Goal: Find specific page/section: Find specific page/section

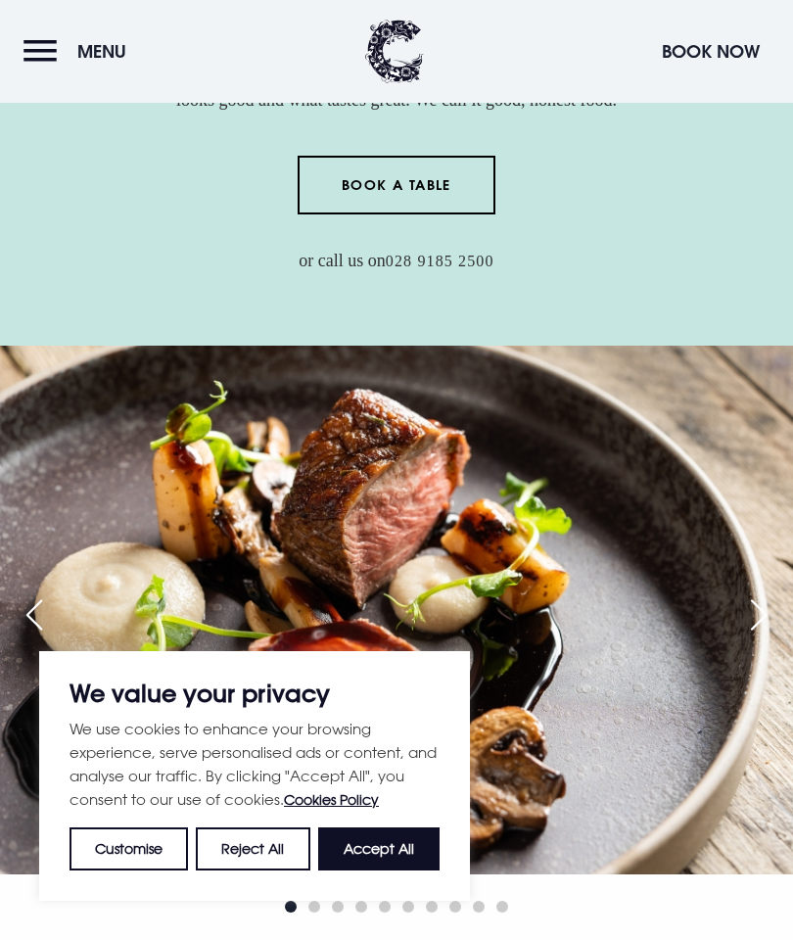
scroll to position [440, 0]
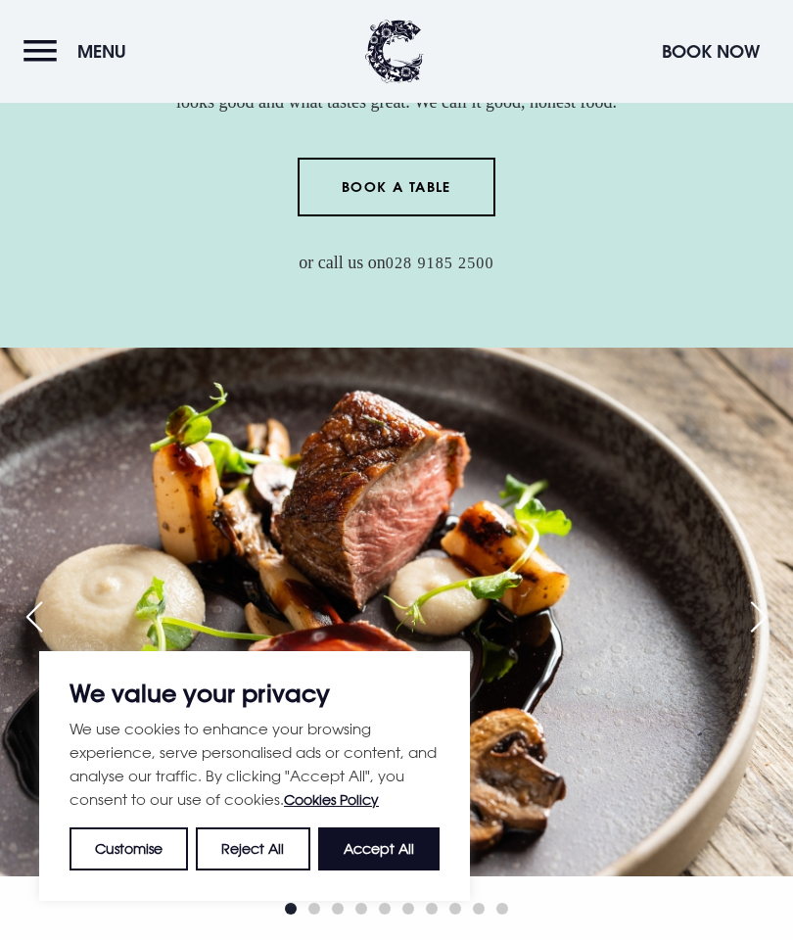
click at [390, 870] on button "Accept All" at bounding box center [378, 848] width 121 height 43
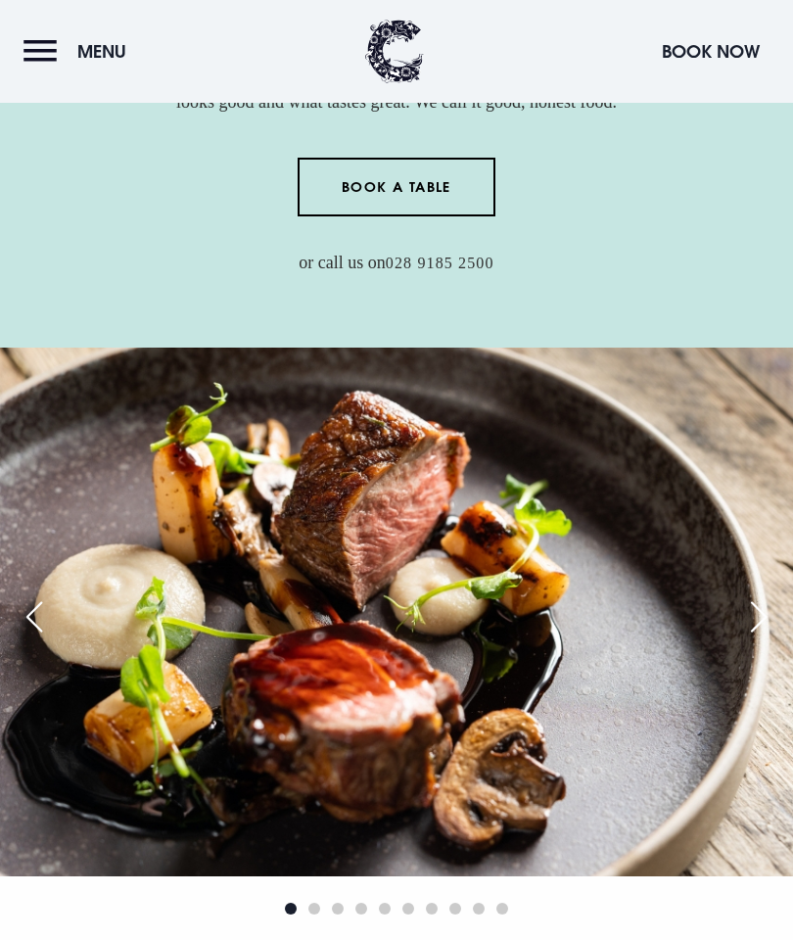
checkbox input "true"
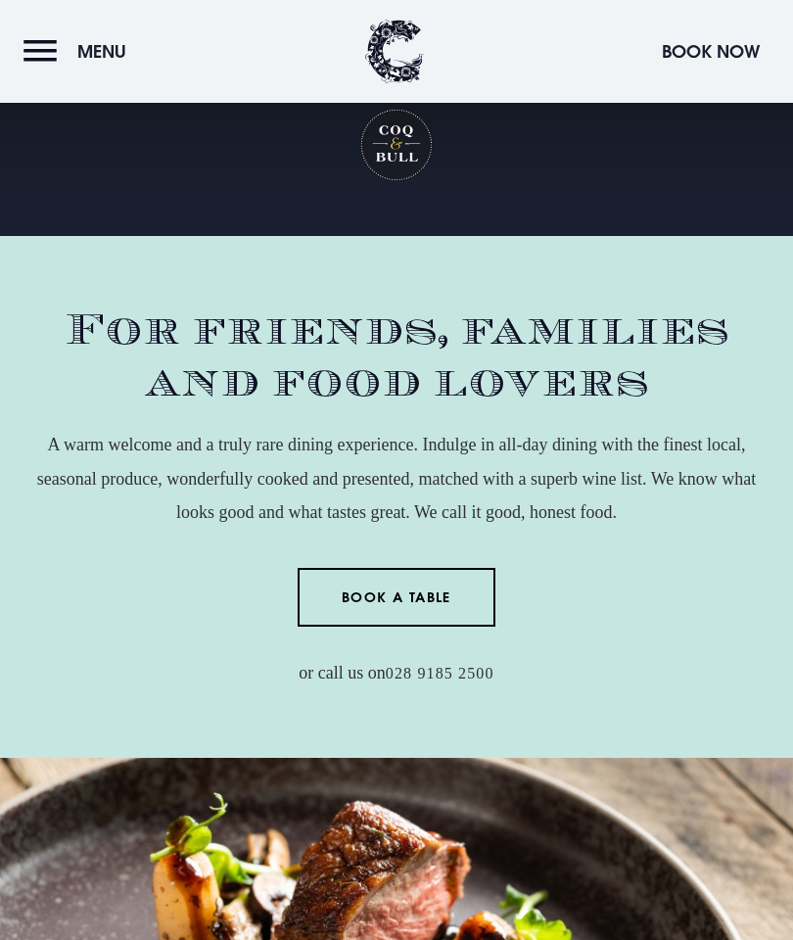
scroll to position [0, 0]
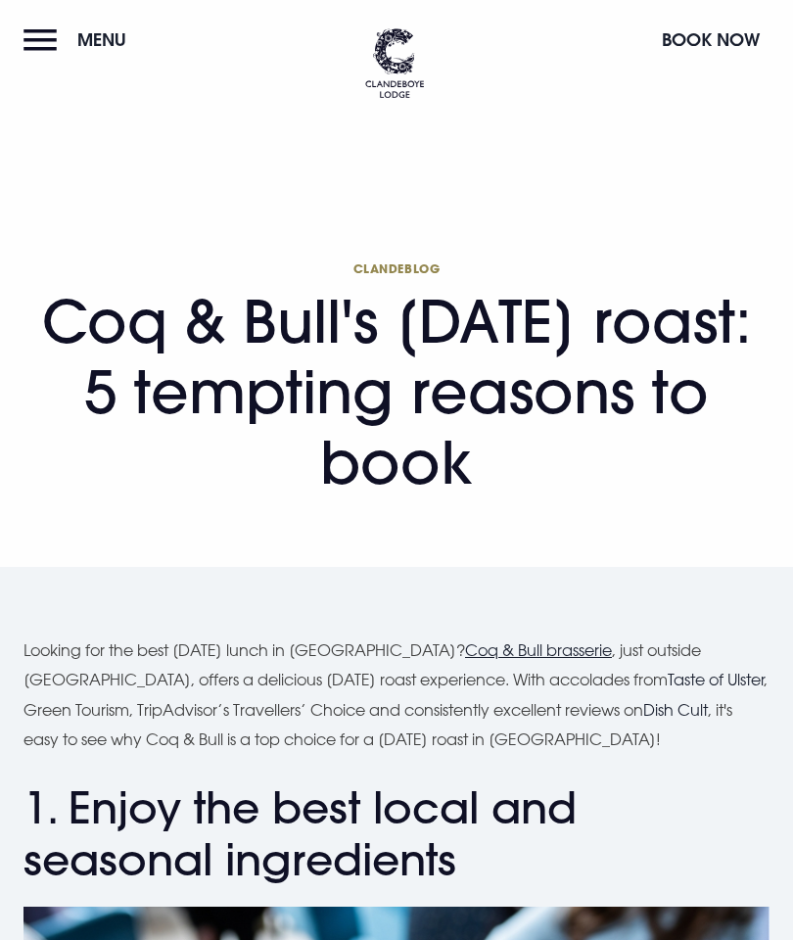
checkbox input "true"
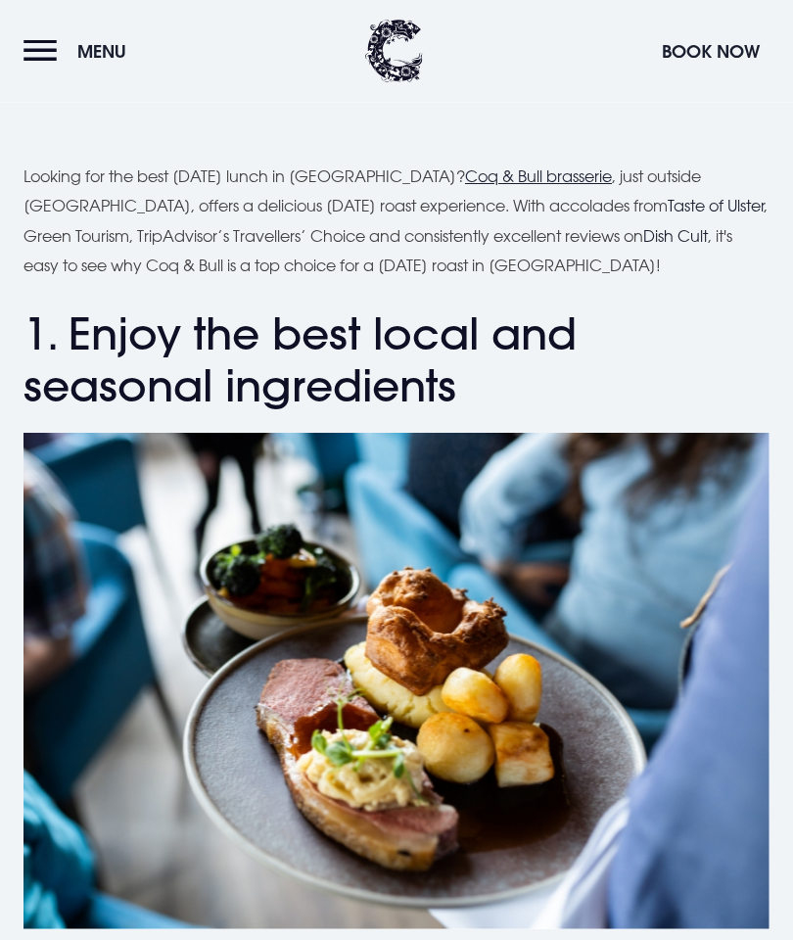
scroll to position [474, 0]
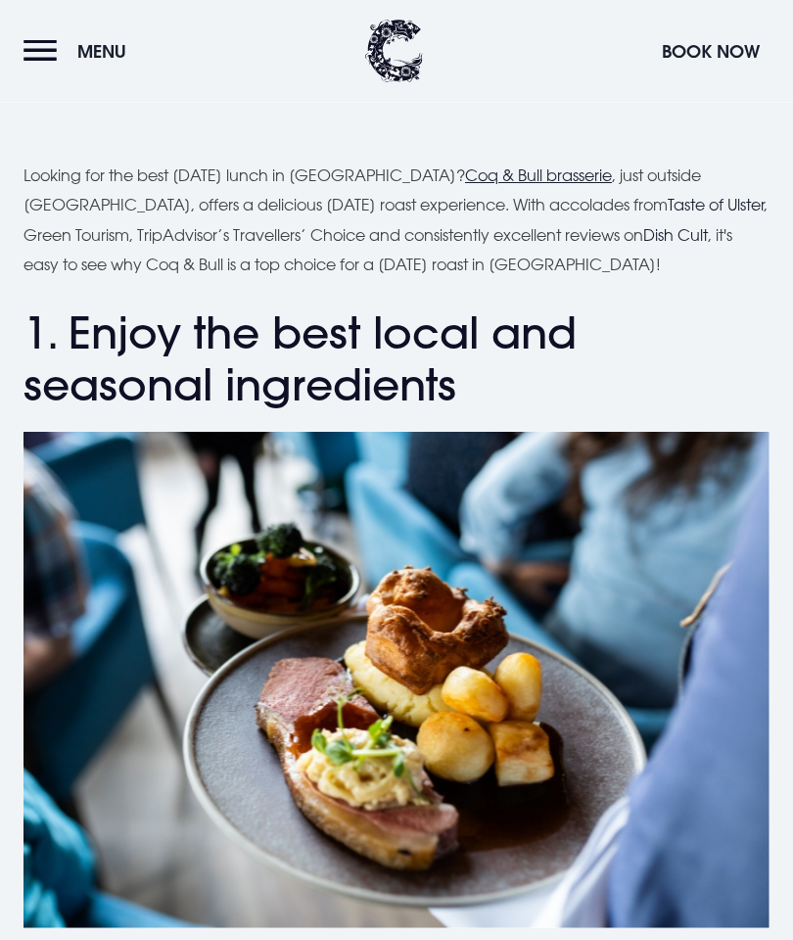
click at [726, 871] on img at bounding box center [396, 681] width 746 height 497
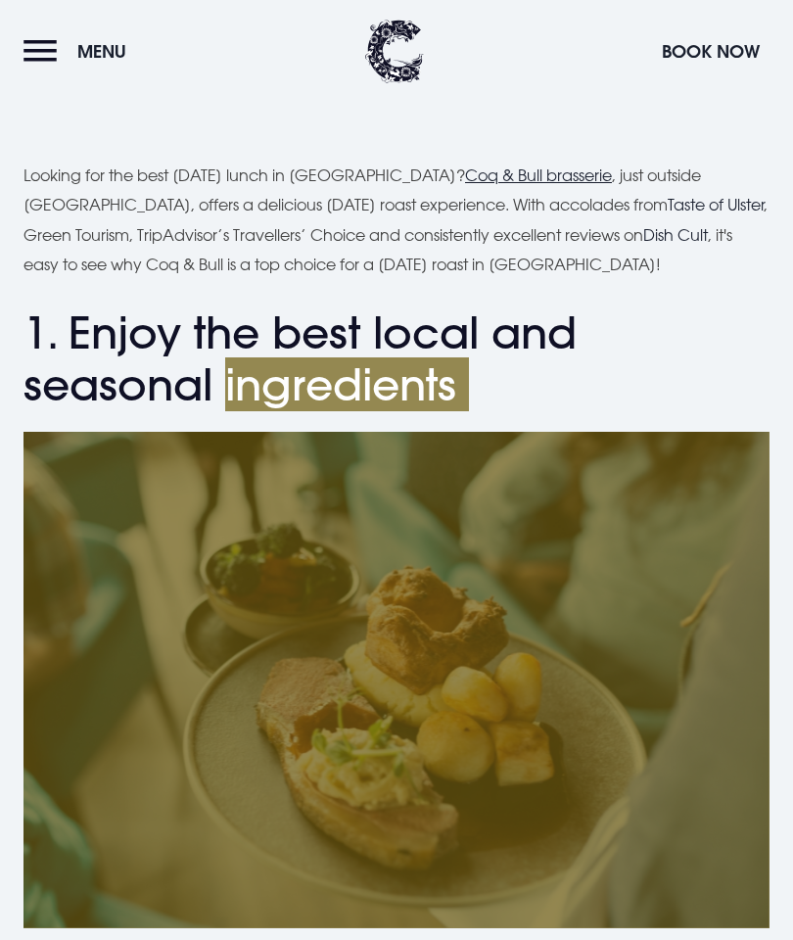
scroll to position [553, 0]
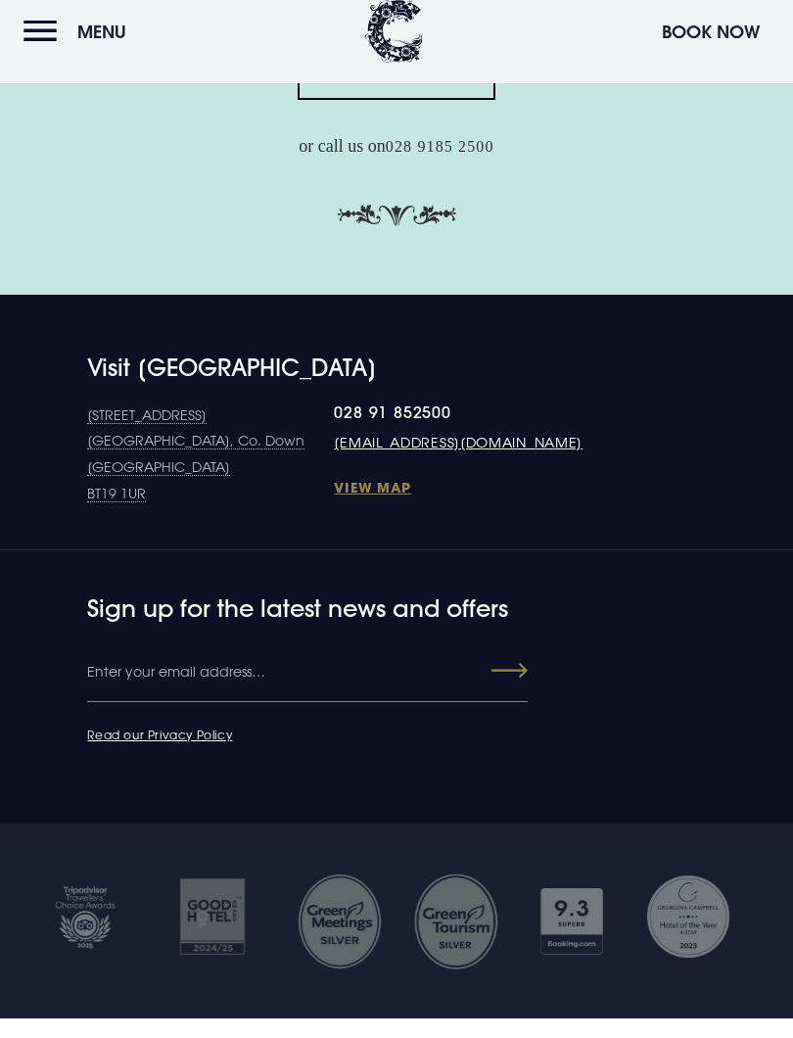
scroll to position [5605, 0]
click at [38, 51] on button "Menu" at bounding box center [79, 51] width 113 height 42
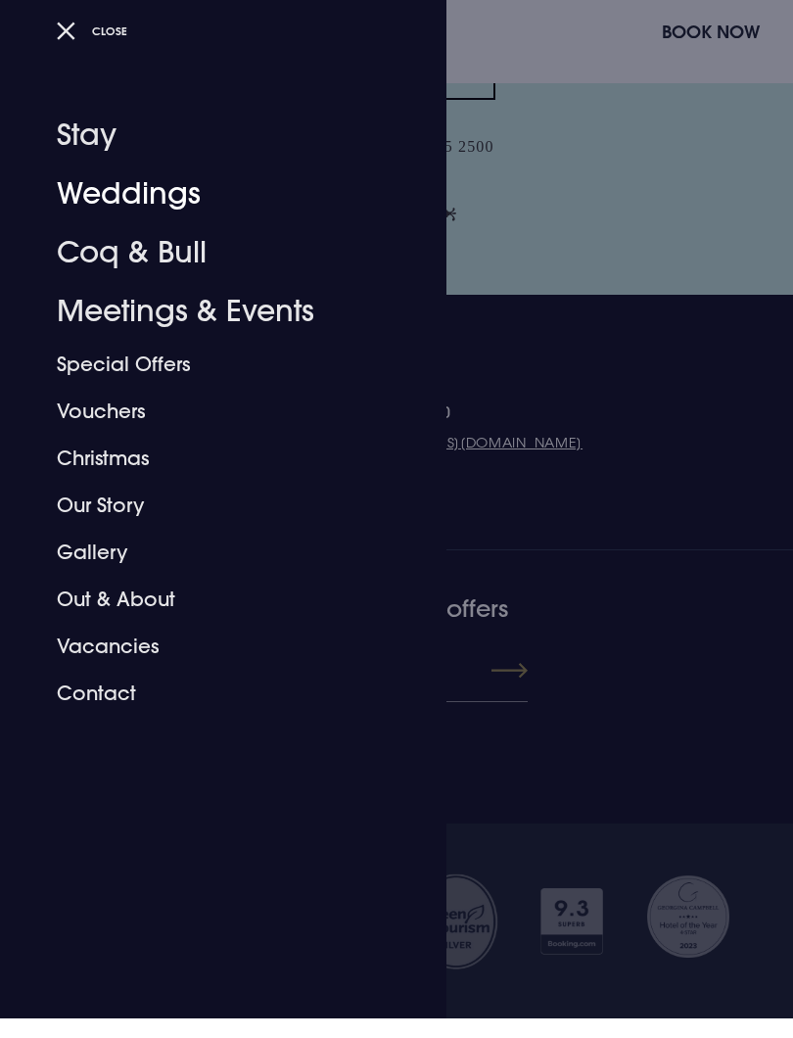
click at [166, 187] on link "Weddings" at bounding box center [211, 213] width 309 height 59
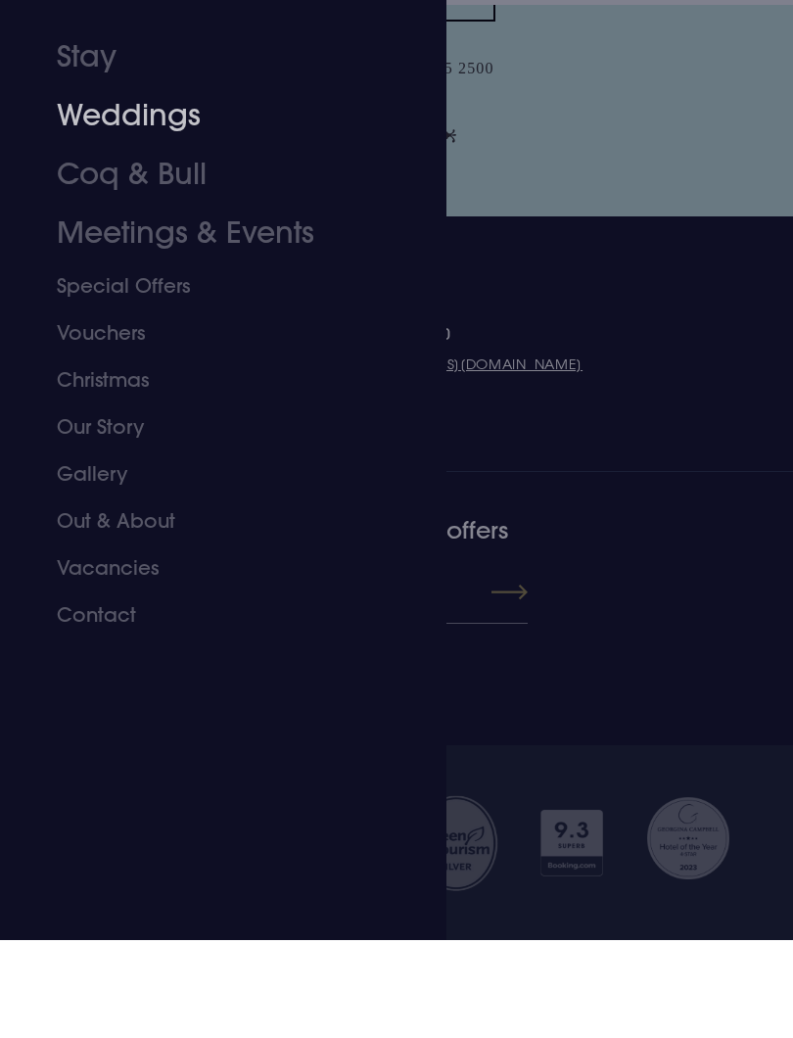
click at [155, 243] on link "Coq & Bull" at bounding box center [211, 272] width 309 height 59
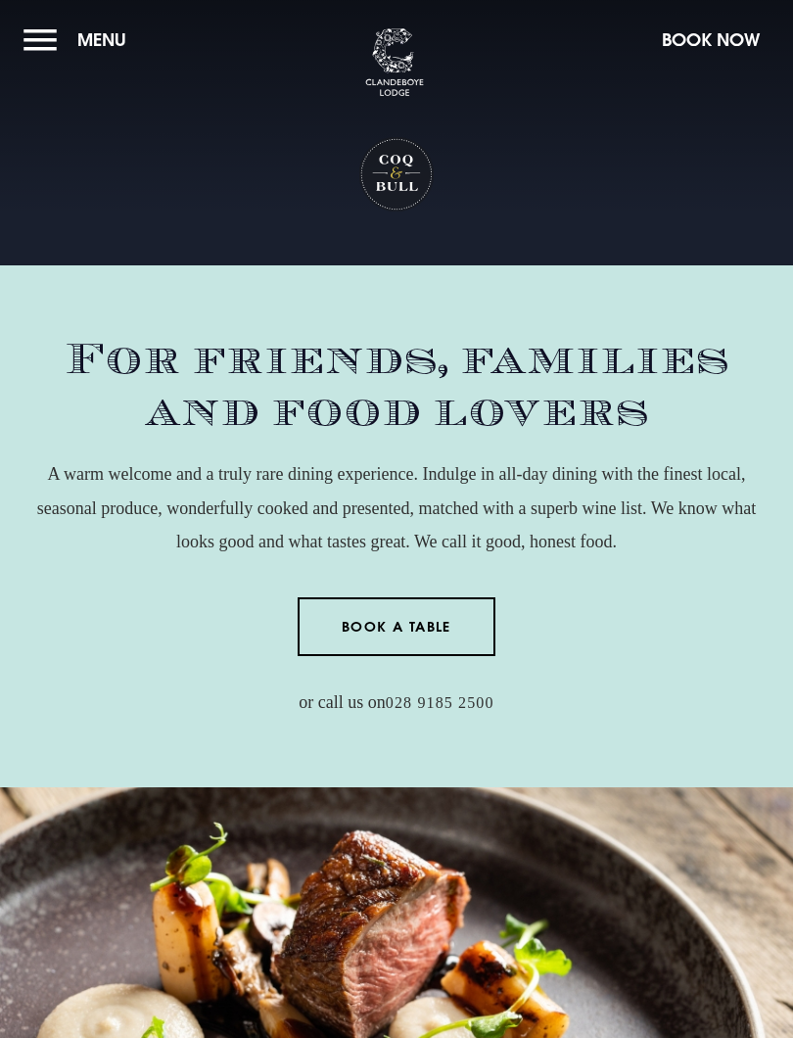
click at [763, 116] on section "Coq & Bull Your browser does not support the video tag." at bounding box center [396, 132] width 793 height 265
